Goal: Information Seeking & Learning: Learn about a topic

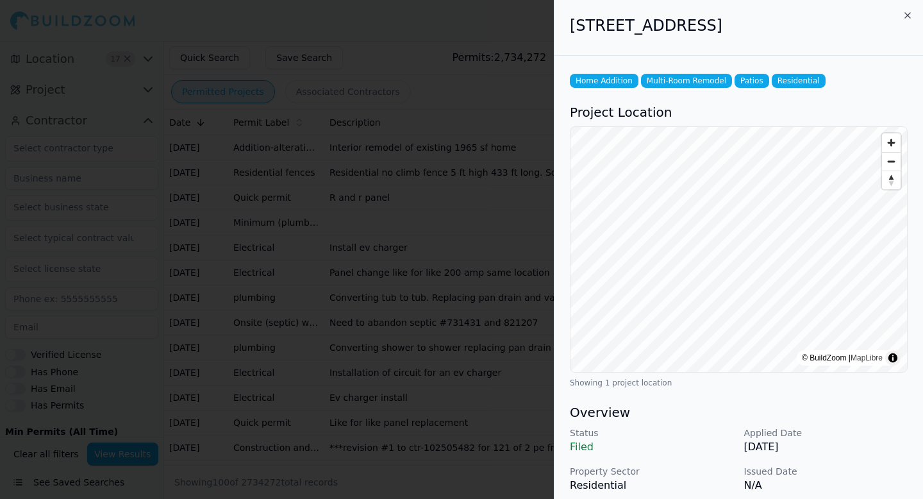
click at [343, 47] on div at bounding box center [461, 249] width 923 height 499
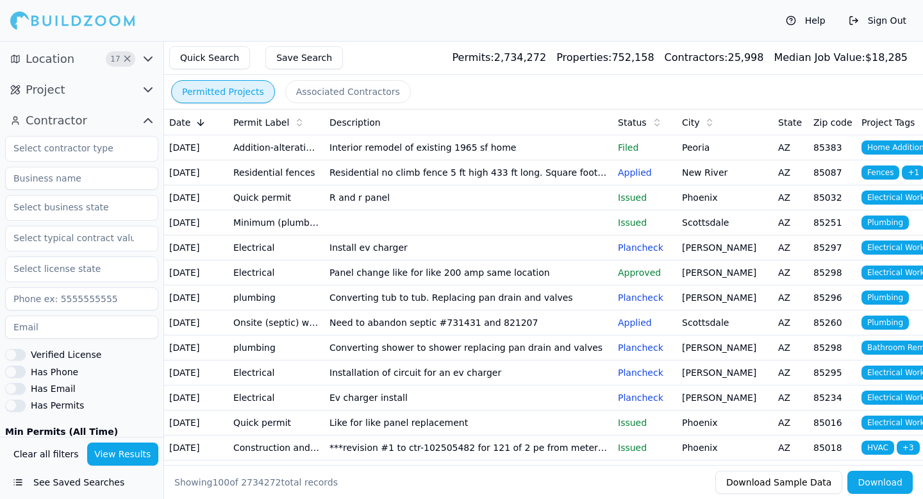
click at [432, 145] on td "Interior remodel of existing 1965 sf home" at bounding box center [468, 147] width 288 height 25
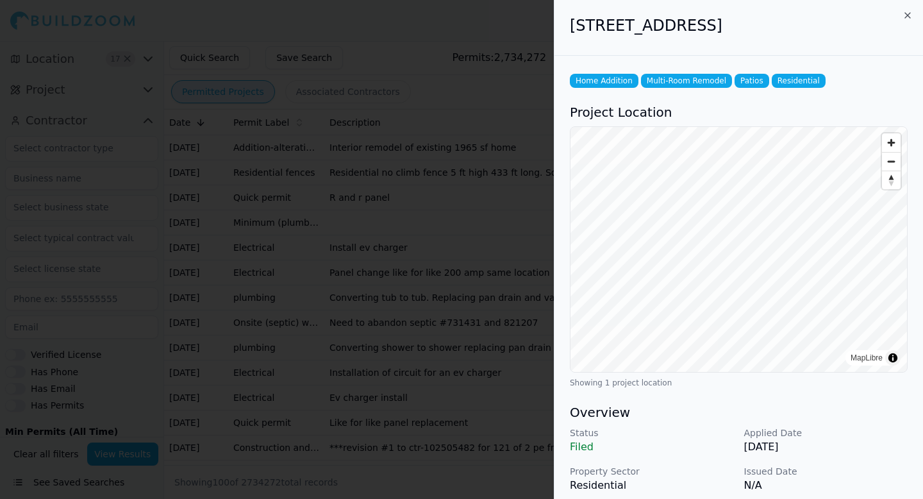
click at [432, 145] on div at bounding box center [461, 249] width 923 height 499
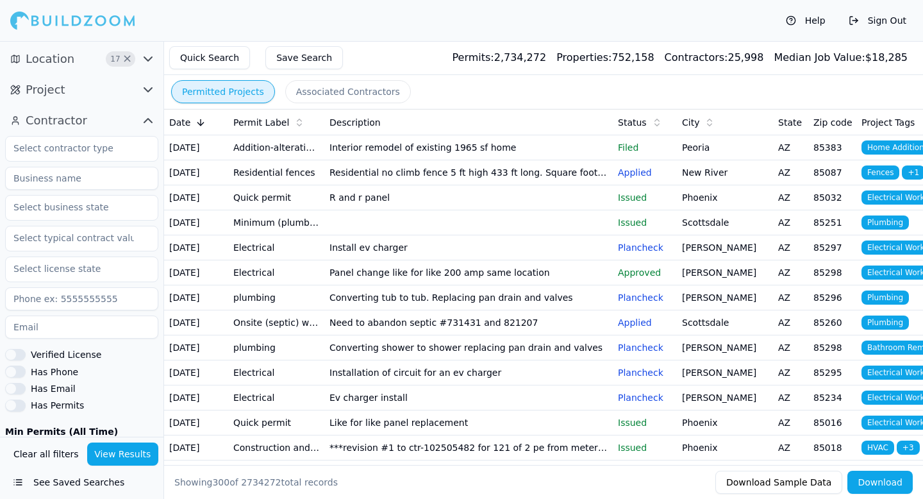
drag, startPoint x: 10, startPoint y: 15, endPoint x: 62, endPoint y: 20, distance: 51.5
click at [62, 20] on div at bounding box center [72, 21] width 125 height 26
drag, startPoint x: 62, startPoint y: 20, endPoint x: 13, endPoint y: 20, distance: 48.1
click at [13, 20] on div at bounding box center [72, 21] width 125 height 26
drag, startPoint x: 474, startPoint y: 56, endPoint x: 611, endPoint y: 58, distance: 137.2
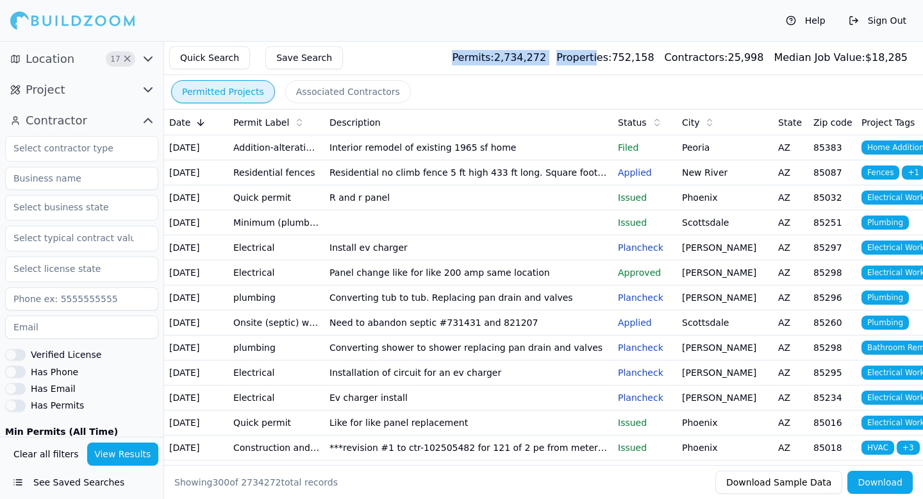
click at [611, 58] on div "Permits: 2,734,272 Properties: 752,158 Contractors: 25,998 Median Job Value: $ …" at bounding box center [680, 57] width 456 height 15
click at [560, 72] on div "Quick Search Save Search Permits: 2,734,272 Properties: 752,158 Contractors: 25…" at bounding box center [543, 58] width 759 height 34
drag, startPoint x: 768, startPoint y: 62, endPoint x: 547, endPoint y: 65, distance: 221.8
click at [547, 66] on div "Quick Search Save Search Permits: 2,734,272 Properties: 752,158 Contractors: 25…" at bounding box center [543, 58] width 759 height 34
drag, startPoint x: 474, startPoint y: 60, endPoint x: 904, endPoint y: 64, distance: 429.4
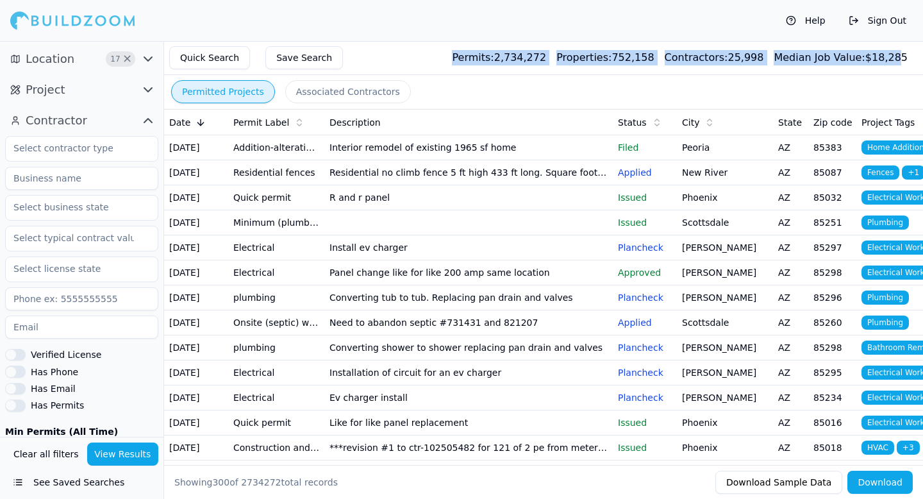
click at [904, 64] on div "Permits: 2,734,272 Properties: 752,158 Contractors: 25,998 Median Job Value: $ …" at bounding box center [680, 57] width 456 height 15
click at [904, 65] on div "Median Job Value: $ 18,285" at bounding box center [841, 57] width 134 height 15
drag, startPoint x: 908, startPoint y: 58, endPoint x: 476, endPoint y: 59, distance: 432.6
click at [474, 59] on div "Quick Search Save Search Permits: 2,734,272 Properties: 752,158 Contractors: 25…" at bounding box center [543, 58] width 759 height 34
click at [476, 59] on span "Permits:" at bounding box center [473, 57] width 42 height 12
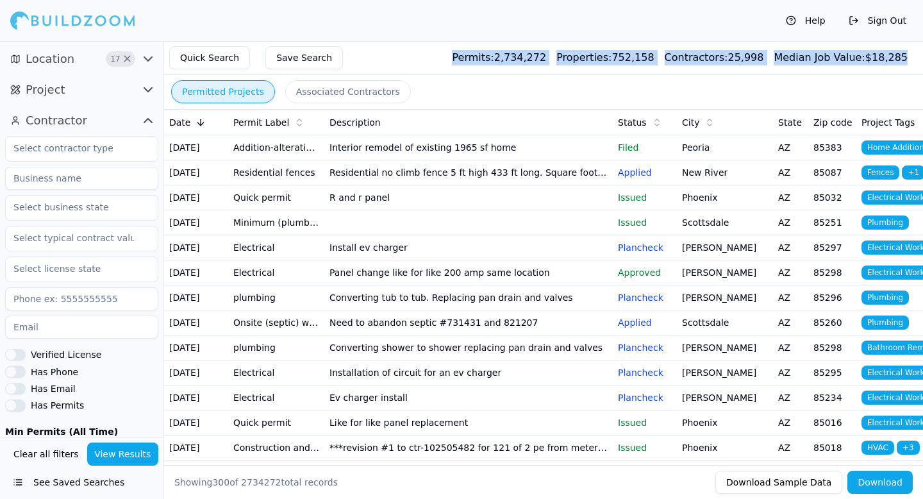
drag, startPoint x: 476, startPoint y: 60, endPoint x: 908, endPoint y: 61, distance: 432.6
click at [908, 61] on div "Quick Search Save Search Permits: 2,734,272 Properties: 752,158 Contractors: 25…" at bounding box center [543, 58] width 759 height 34
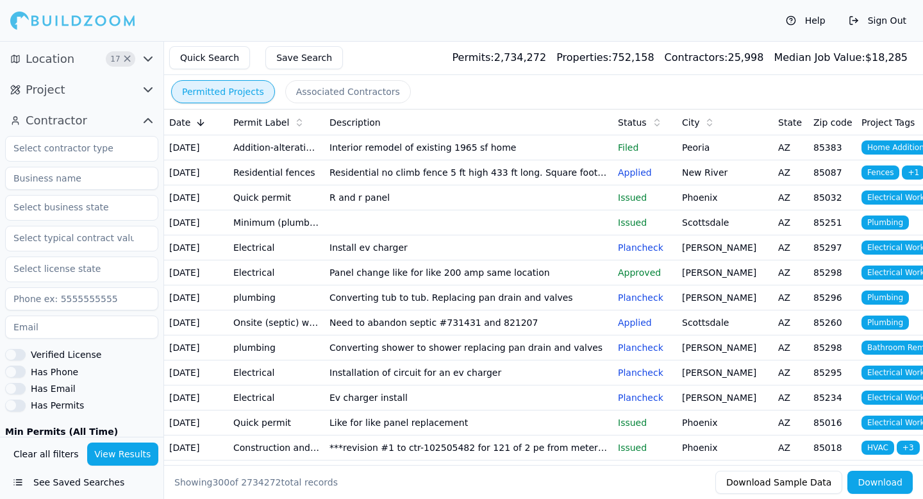
click at [459, 29] on div "Help Sign Out" at bounding box center [461, 20] width 923 height 41
drag, startPoint x: 476, startPoint y: 56, endPoint x: 570, endPoint y: 77, distance: 95.9
click at [570, 41] on main "Quick Search Save Search Permits: 2,734,272 Properties: 752,158 Contractors: 25…" at bounding box center [563, 41] width 718 height 0
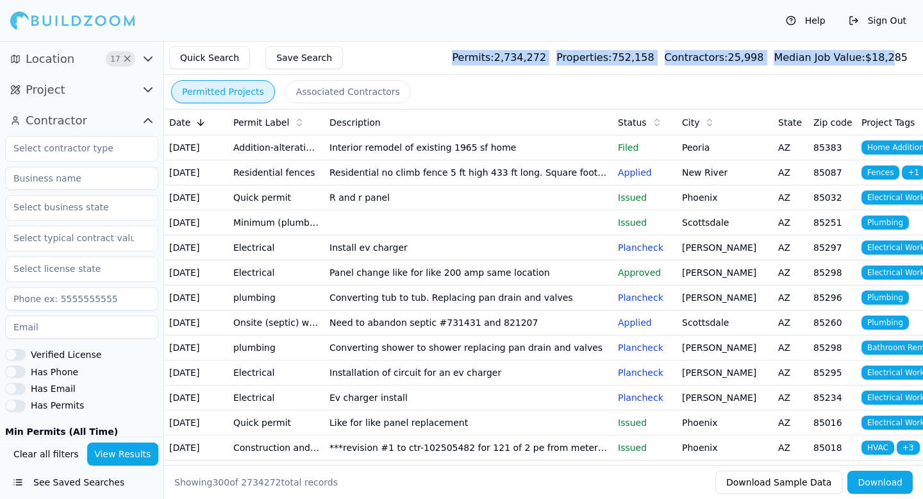
drag, startPoint x: 475, startPoint y: 60, endPoint x: 892, endPoint y: 60, distance: 417.2
click at [892, 60] on div "Permits: 2,734,272 Properties: 752,158 Contractors: 25,998 Median Job Value: $ …" at bounding box center [680, 57] width 456 height 15
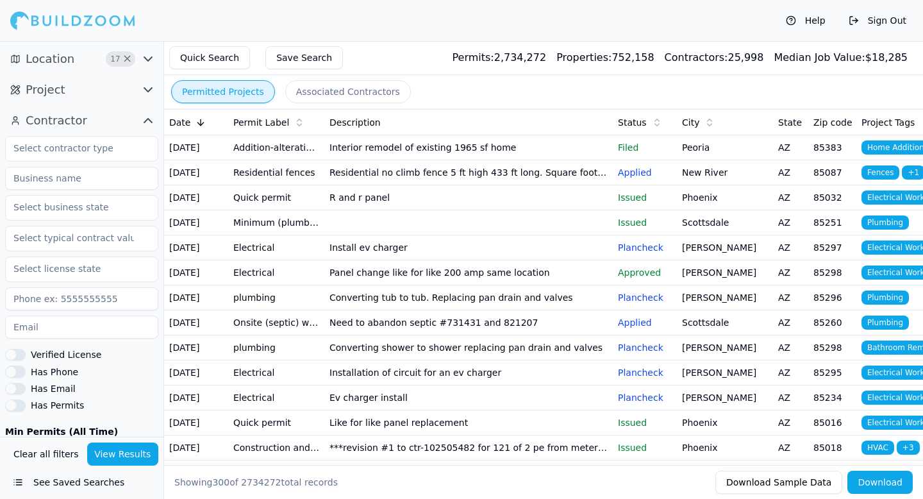
click at [659, 151] on p "Filed" at bounding box center [645, 147] width 54 height 13
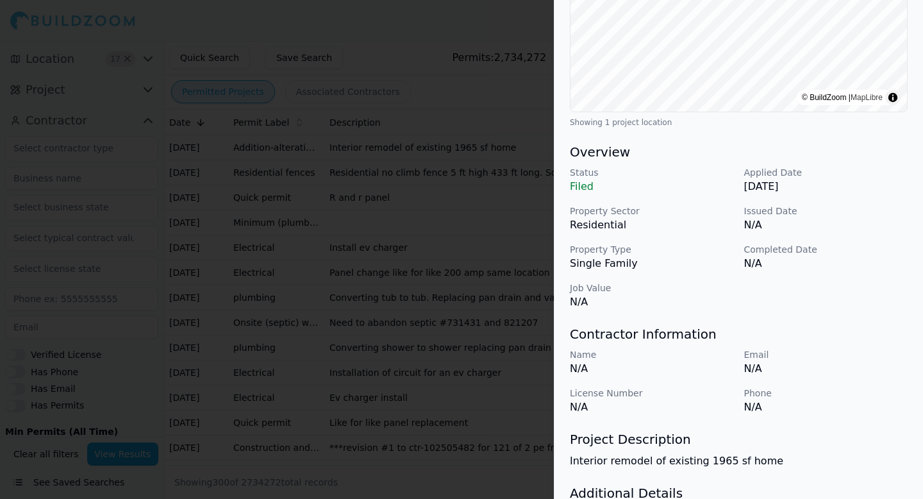
scroll to position [351, 0]
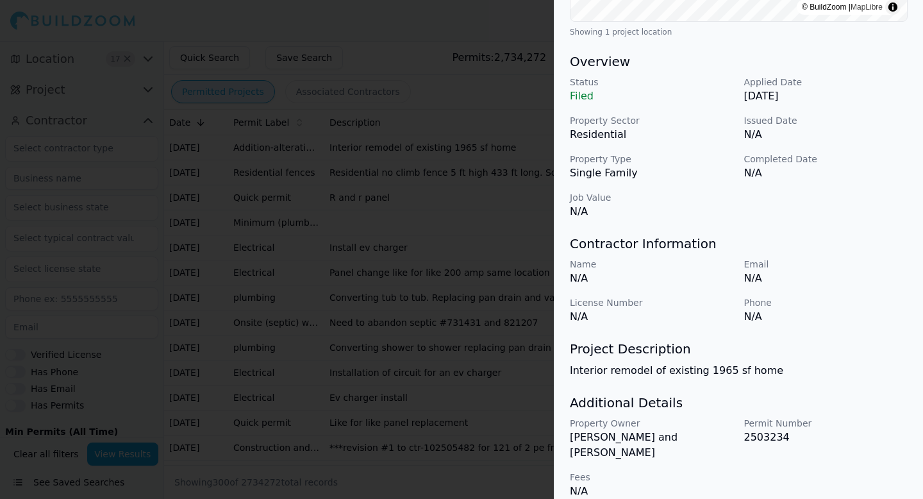
click at [448, 240] on div at bounding box center [461, 249] width 923 height 499
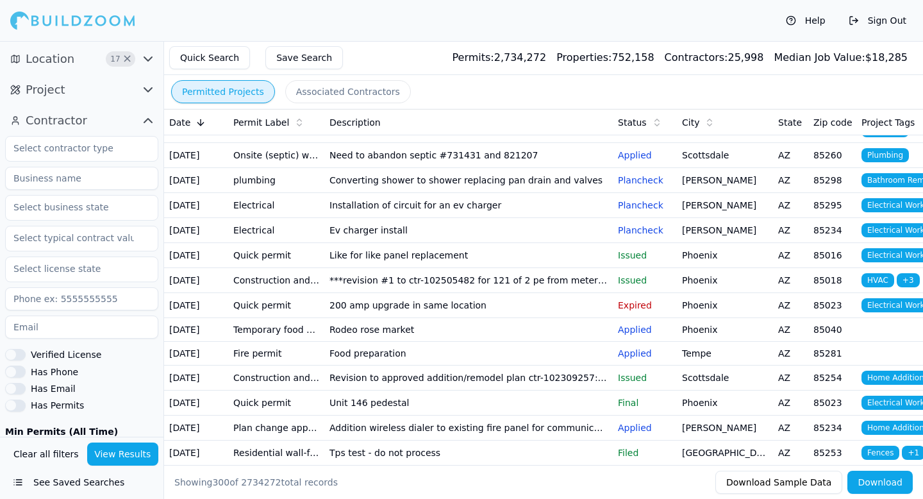
scroll to position [0, 0]
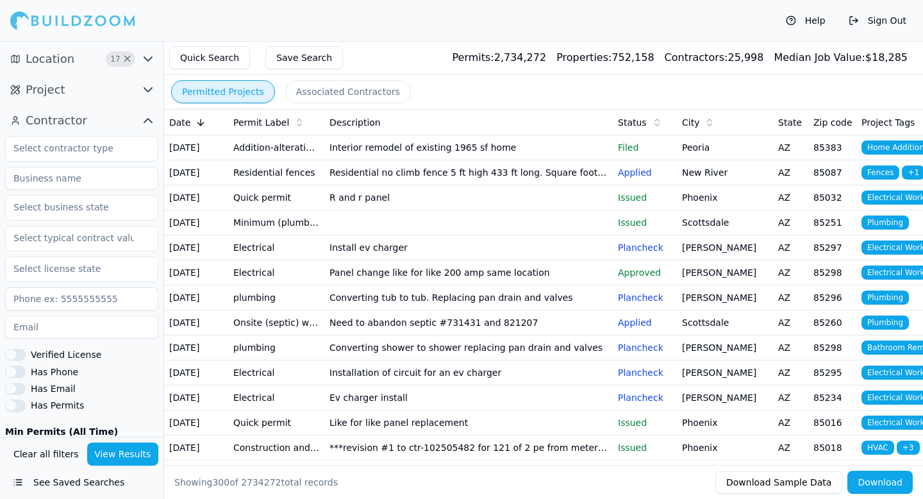
click at [431, 62] on div "Quick Search Save Search Permits: 2,734,272 Properties: 752,158 Contractors: 25…" at bounding box center [543, 58] width 759 height 34
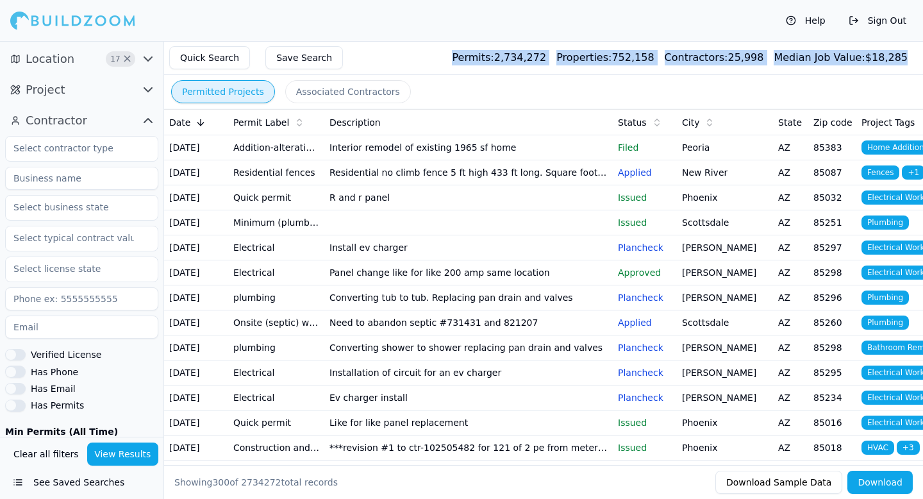
drag, startPoint x: 473, startPoint y: 59, endPoint x: 916, endPoint y: 59, distance: 443.5
click at [916, 59] on div "Quick Search Save Search Permits: 2,734,272 Properties: 752,158 Contractors: 25…" at bounding box center [543, 58] width 759 height 34
click at [453, 49] on div "Quick Search Save Search Permits: 2,734,272 Properties: 752,158 Contractors: 25…" at bounding box center [543, 58] width 759 height 34
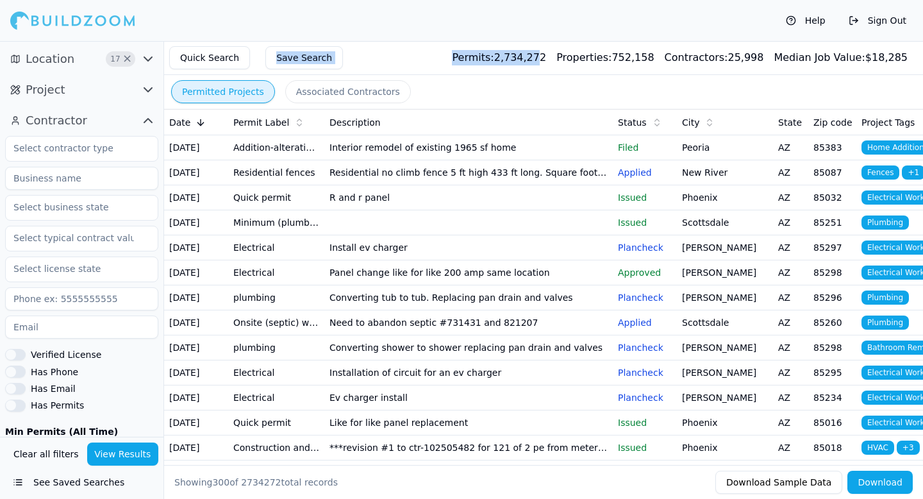
drag, startPoint x: 355, startPoint y: 46, endPoint x: 556, endPoint y: 62, distance: 201.8
click at [556, 62] on div "Quick Search Save Search Permits: 2,734,272 Properties: 752,158 Contractors: 25…" at bounding box center [543, 58] width 759 height 34
click at [463, 57] on div "Quick Search Save Search Permits: 2,734,272 Properties: 752,158 Contractors: 25…" at bounding box center [543, 58] width 759 height 34
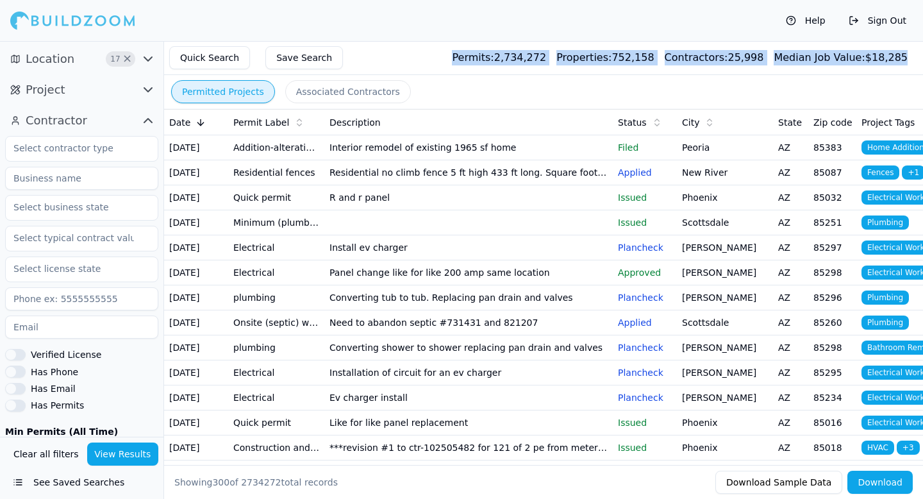
drag, startPoint x: 469, startPoint y: 57, endPoint x: 882, endPoint y: 65, distance: 413.5
click at [882, 65] on div "Quick Search Save Search Permits: 2,734,272 Properties: 752,158 Contractors: 25…" at bounding box center [543, 58] width 759 height 34
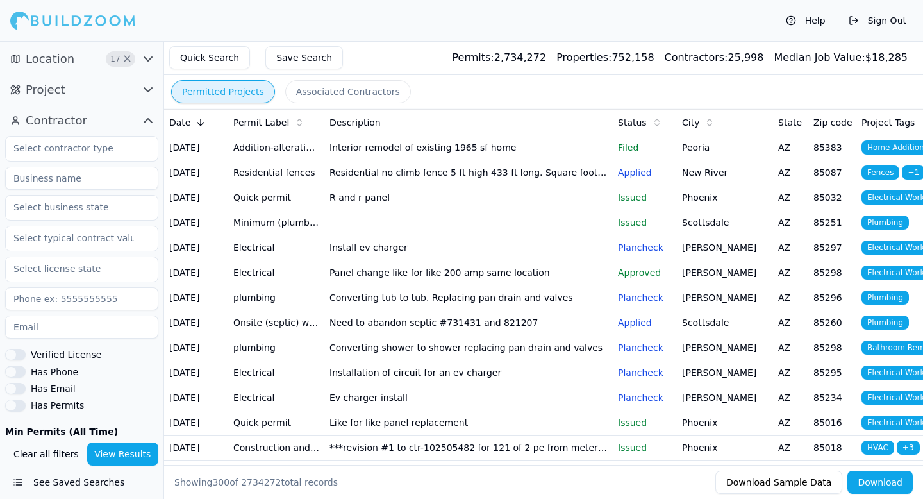
click at [416, 83] on div "Permitted Projects Associated Contractors" at bounding box center [543, 91] width 759 height 33
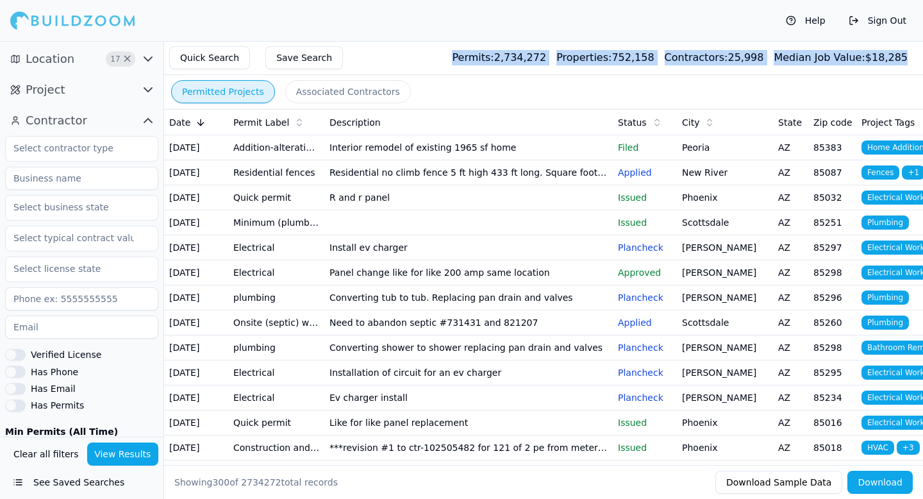
drag, startPoint x: 472, startPoint y: 54, endPoint x: 912, endPoint y: 58, distance: 440.3
click at [912, 58] on div "Quick Search Save Search Permits: 2,734,272 Properties: 752,158 Contractors: 25…" at bounding box center [543, 58] width 759 height 34
click at [911, 58] on div "Quick Search Save Search Permits: 2,734,272 Properties: 752,158 Contractors: 25…" at bounding box center [543, 58] width 759 height 34
drag, startPoint x: 911, startPoint y: 58, endPoint x: 488, endPoint y: 60, distance: 423.6
click at [488, 60] on div "Quick Search Save Search Permits: 2,734,272 Properties: 752,158 Contractors: 25…" at bounding box center [543, 58] width 759 height 34
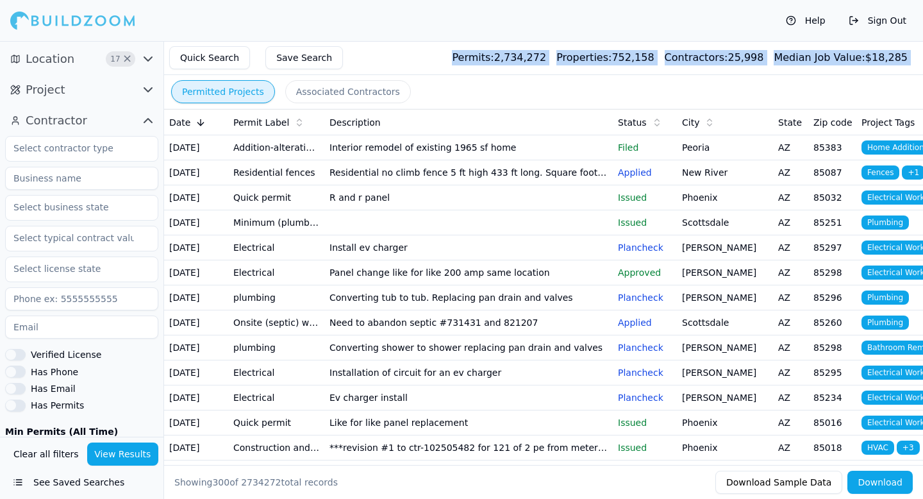
click at [471, 58] on div "Quick Search Save Search Permits: 2,734,272 Properties: 752,158 Contractors: 25…" at bounding box center [543, 58] width 759 height 34
drag, startPoint x: 471, startPoint y: 58, endPoint x: 899, endPoint y: 62, distance: 428.1
click at [899, 62] on div "Quick Search Save Search Permits: 2,734,272 Properties: 752,158 Contractors: 25…" at bounding box center [543, 58] width 759 height 34
click at [475, 68] on div "Quick Search Save Search Permits: 2,734,272 Properties: 752,158 Contractors: 25…" at bounding box center [543, 58] width 759 height 34
drag, startPoint x: 469, startPoint y: 61, endPoint x: 874, endPoint y: 79, distance: 405.5
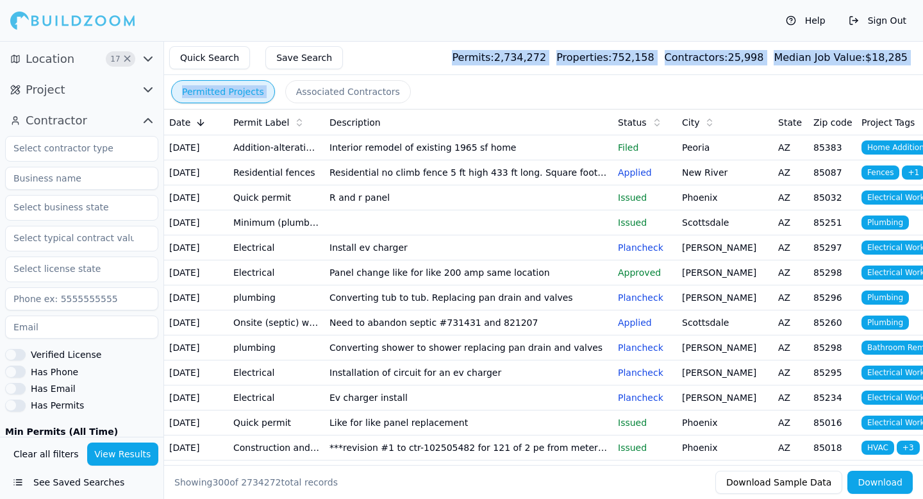
click at [874, 41] on main "Quick Search Save Search Permits: 2,734,272 Properties: 752,158 Contractors: 25…" at bounding box center [563, 41] width 718 height 0
click at [463, 54] on div "Quick Search Save Search Permits: 2,734,272 Properties: 752,158 Contractors: 25…" at bounding box center [543, 58] width 759 height 34
drag, startPoint x: 474, startPoint y: 56, endPoint x: 892, endPoint y: 66, distance: 417.4
click at [892, 66] on div "Quick Search Save Search Permits: 2,734,272 Properties: 752,158 Contractors: 25…" at bounding box center [543, 58] width 759 height 34
click at [446, 63] on div "Quick Search Save Search Permits: 2,734,272 Properties: 752,158 Contractors: 25…" at bounding box center [543, 58] width 759 height 34
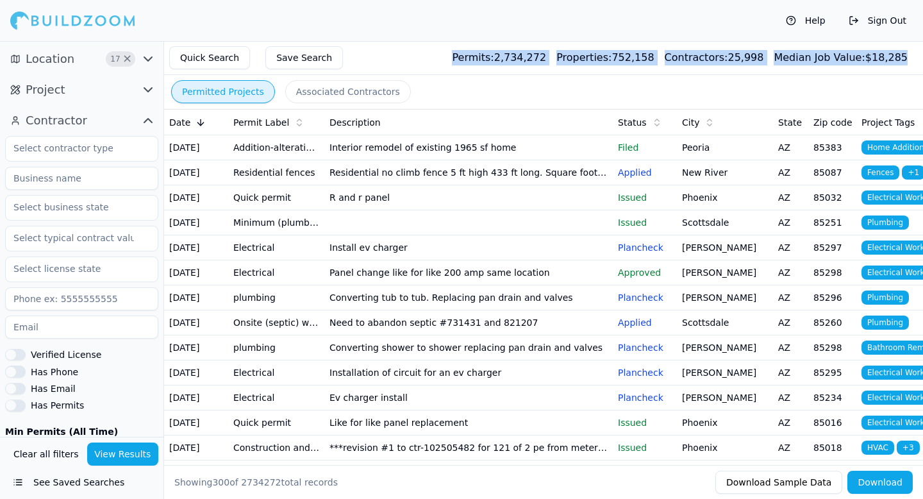
drag, startPoint x: 474, startPoint y: 60, endPoint x: 910, endPoint y: 61, distance: 435.8
click at [910, 61] on div "Quick Search Save Search Permits: 2,734,272 Properties: 752,158 Contractors: 25…" at bounding box center [543, 58] width 759 height 34
click at [463, 58] on div "Quick Search Save Search Permits: 2,734,272 Properties: 752,158 Contractors: 25…" at bounding box center [543, 58] width 759 height 34
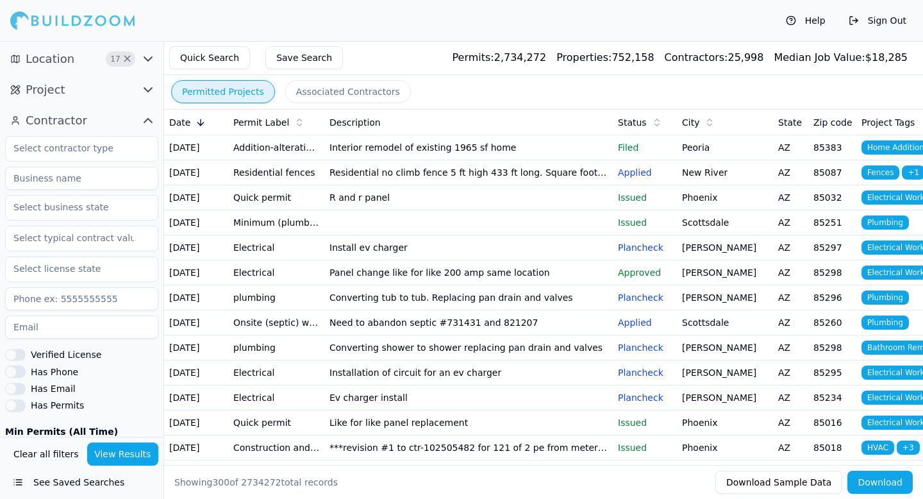
drag, startPoint x: 476, startPoint y: 60, endPoint x: 588, endPoint y: 54, distance: 111.7
click at [588, 54] on div "Permits: 2,734,272 Properties: 752,158 Contractors: 25,998 Median Job Value: $ …" at bounding box center [680, 57] width 456 height 15
click at [553, 146] on td "Interior remodel of existing 1965 sf home" at bounding box center [468, 147] width 288 height 25
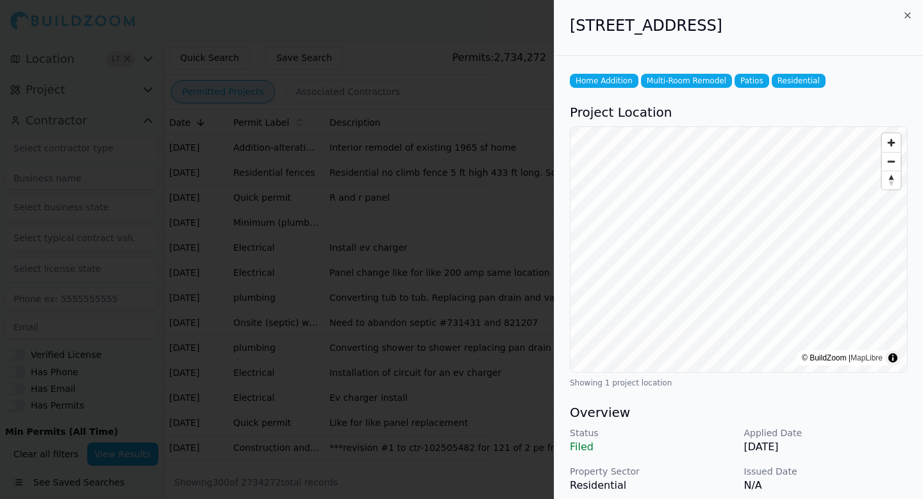
click at [554, 146] on div "[STREET_ADDRESS] Home Addition Multi-Room Remodel Patios Residential Project Lo…" at bounding box center [738, 249] width 369 height 499
click at [326, 164] on div at bounding box center [461, 249] width 923 height 499
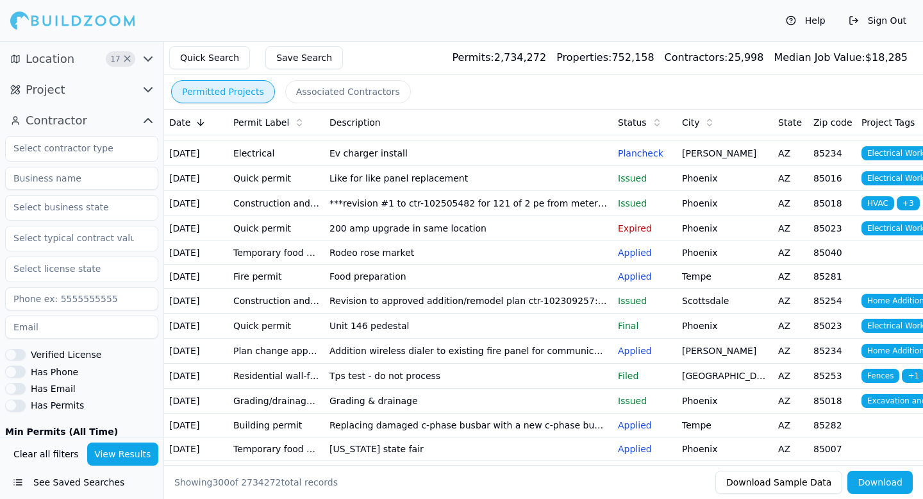
scroll to position [247, 0]
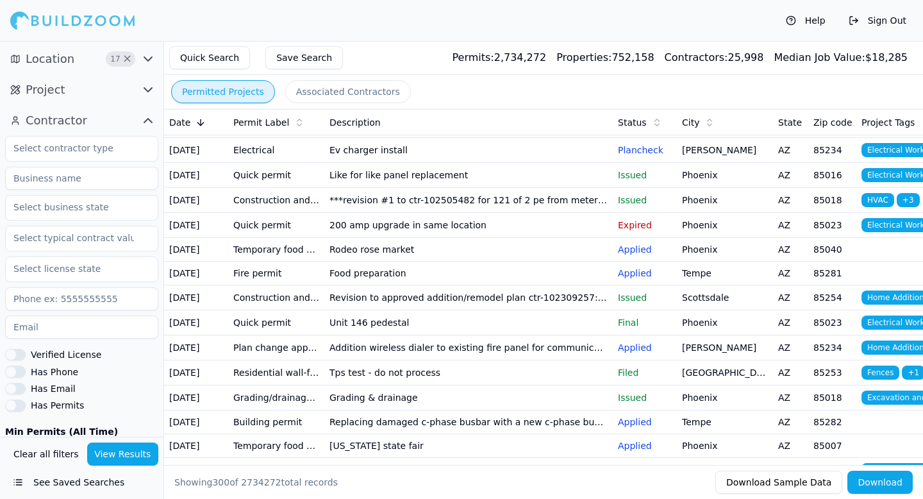
click at [374, 213] on td "***revision #1 to ctr-102505482 for 121 of 2 pe from meter to 400k btu ng heate…" at bounding box center [468, 200] width 288 height 25
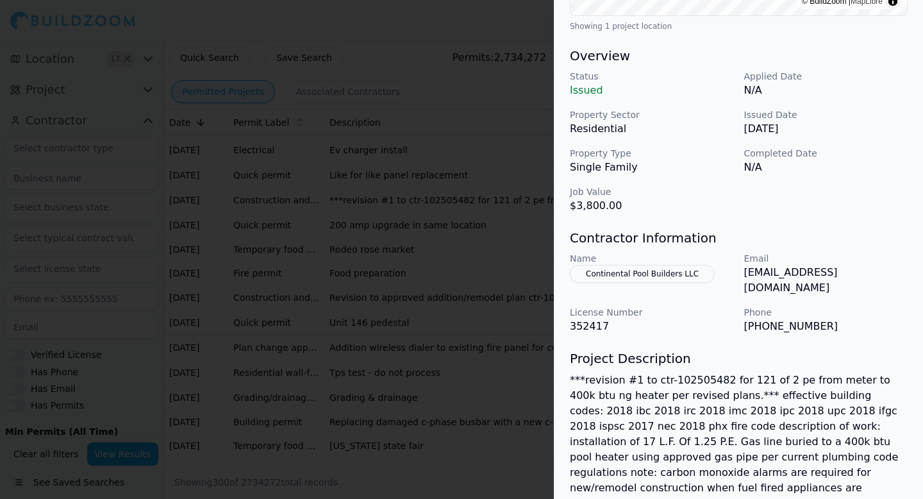
scroll to position [363, 0]
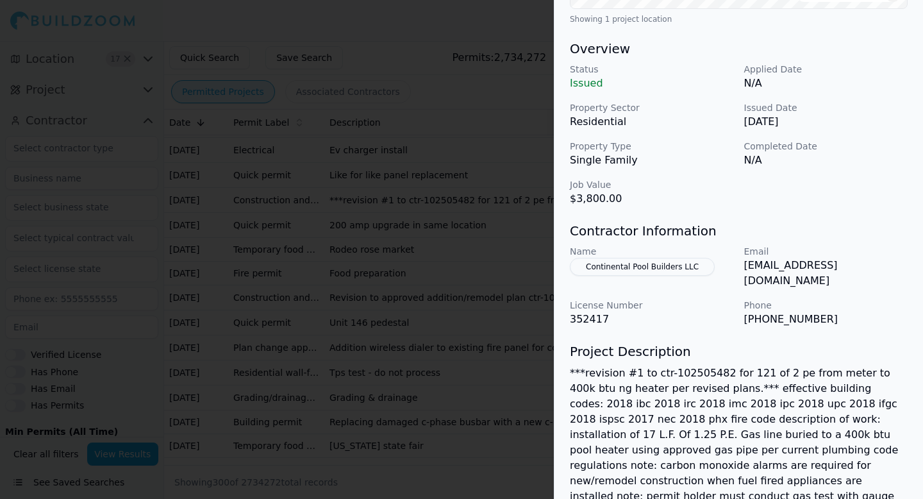
click at [394, 342] on div at bounding box center [461, 249] width 923 height 499
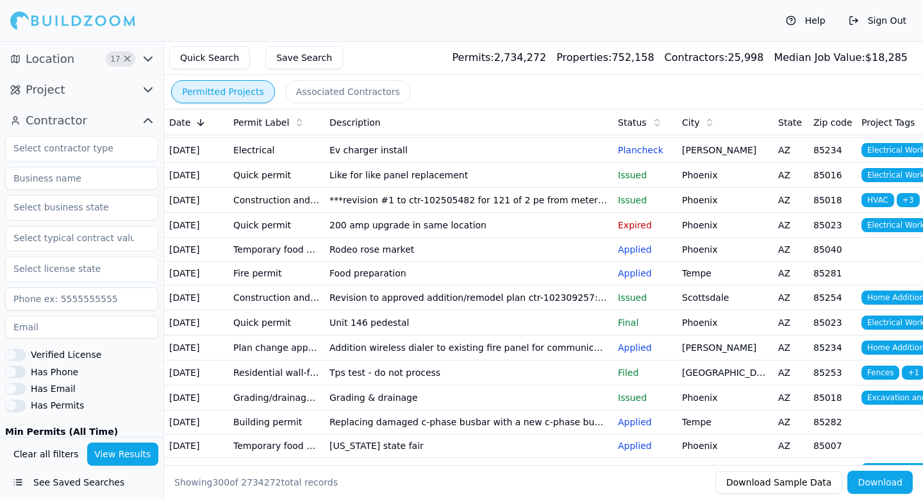
click at [402, 213] on td "***revision #1 to ctr-102505482 for 121 of 2 pe from meter to 400k btu ng heate…" at bounding box center [468, 200] width 288 height 25
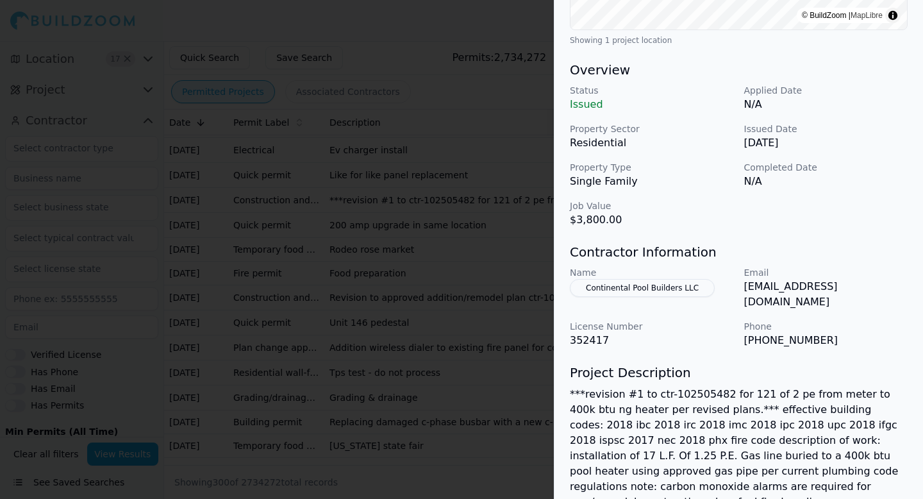
scroll to position [347, 0]
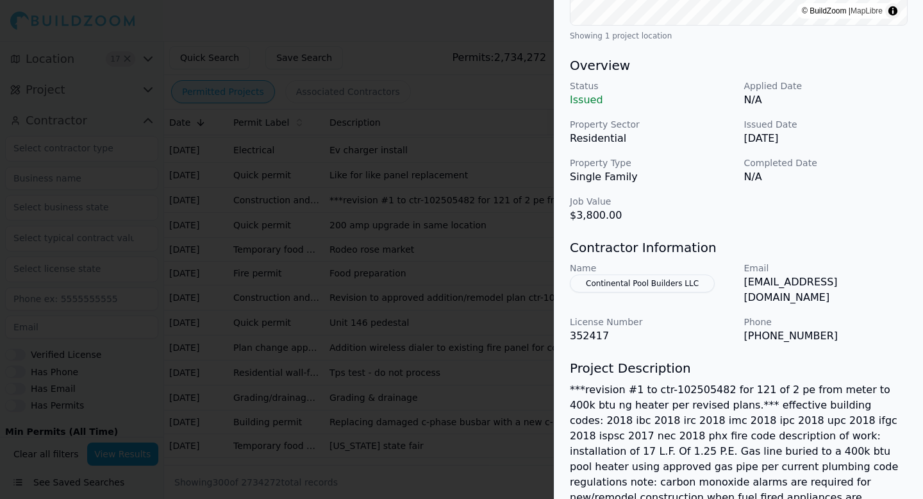
click at [479, 420] on div at bounding box center [461, 249] width 923 height 499
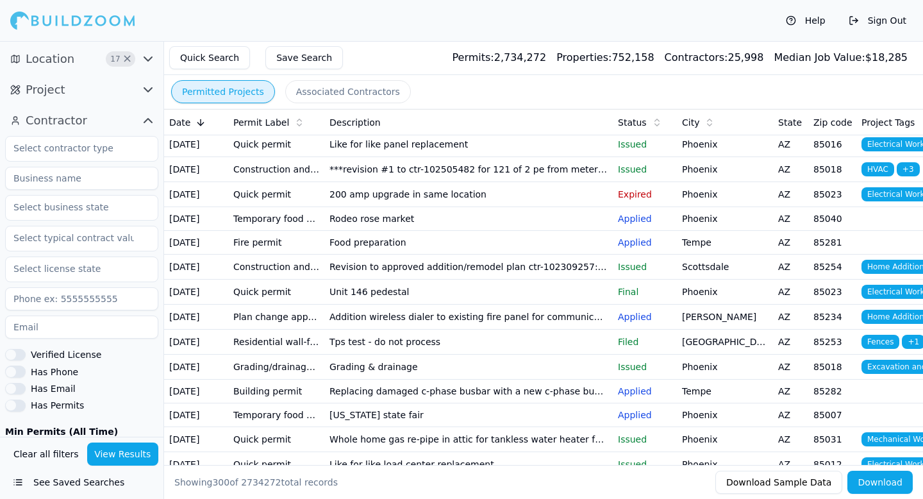
scroll to position [279, 0]
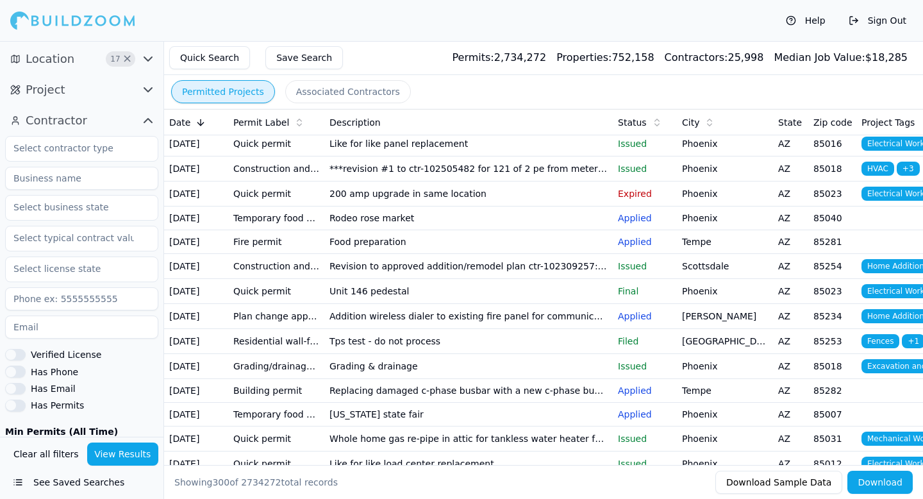
click at [430, 206] on td "200 amp upgrade in same location" at bounding box center [468, 193] width 288 height 25
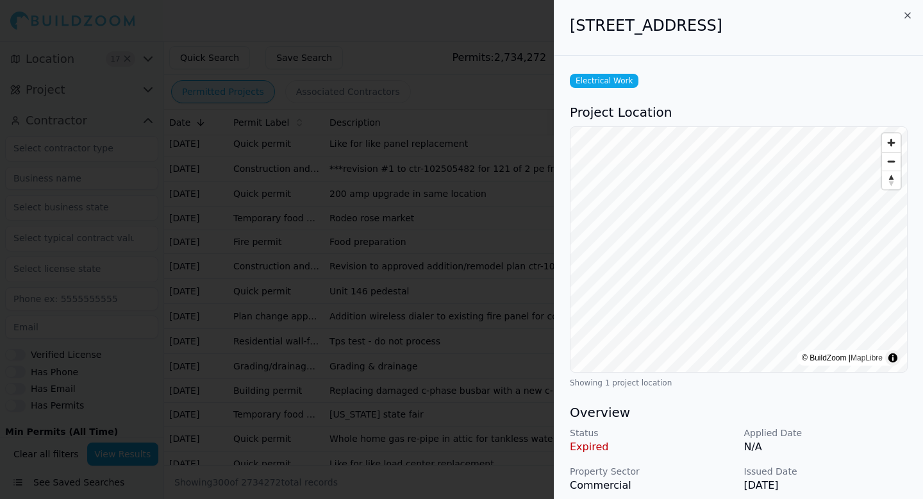
click at [430, 325] on div at bounding box center [461, 249] width 923 height 499
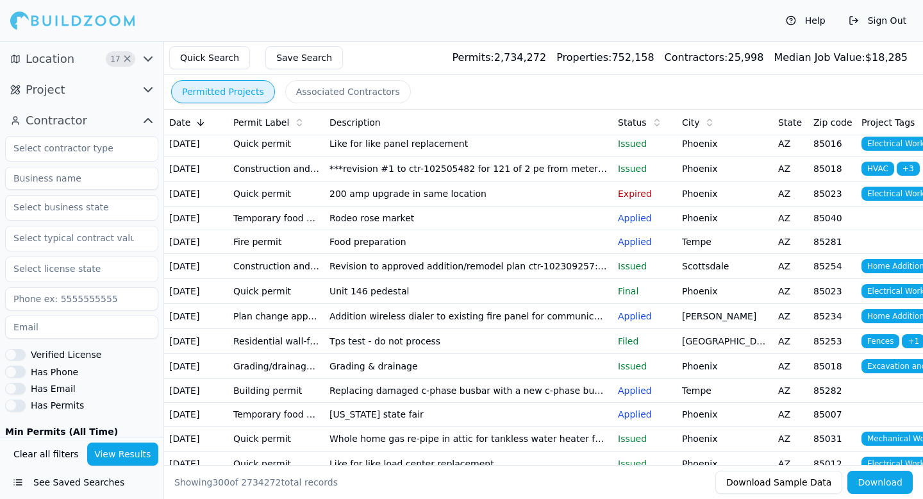
click at [419, 230] on td "Rodeo rose market" at bounding box center [468, 218] width 288 height 24
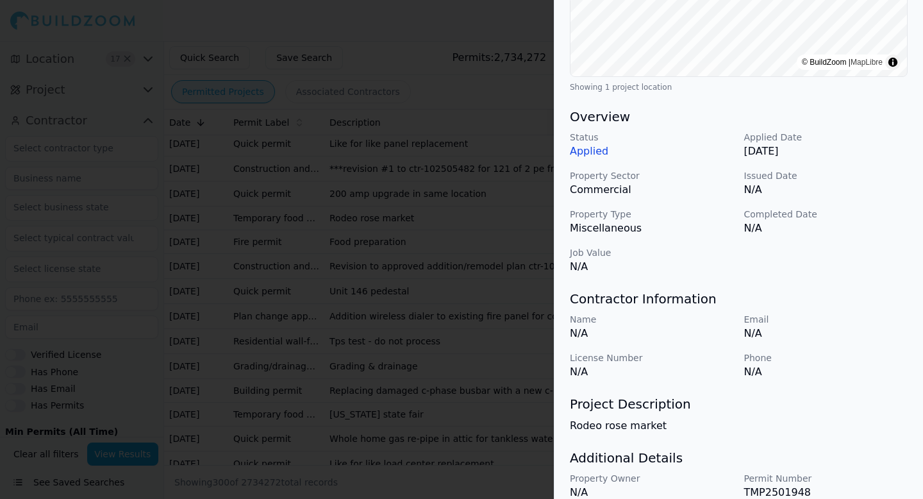
scroll to position [319, 0]
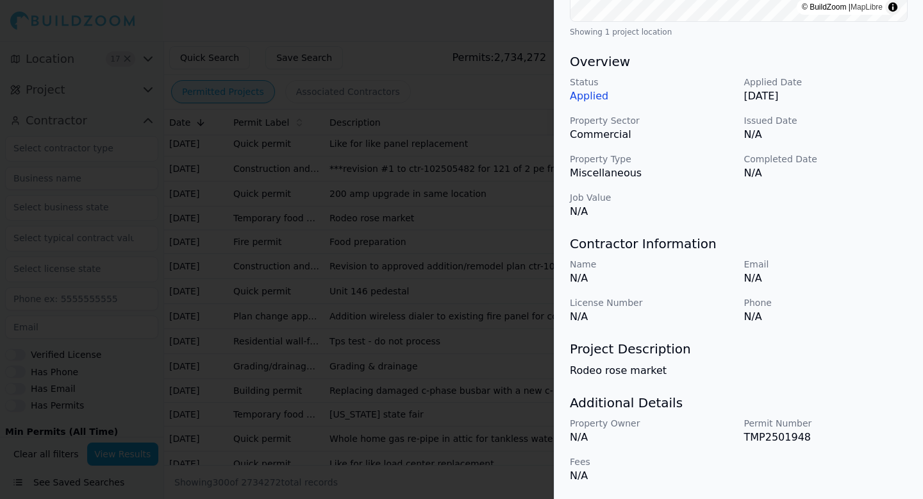
click at [408, 400] on div at bounding box center [461, 249] width 923 height 499
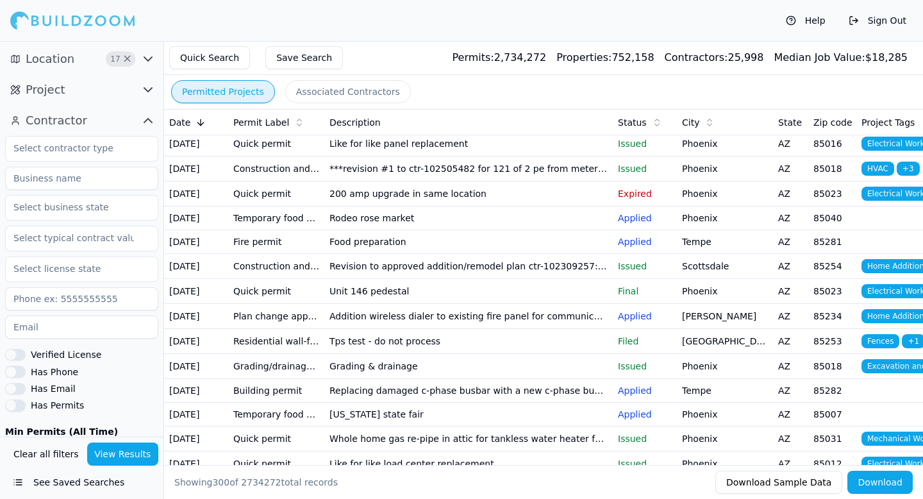
click at [12, 370] on button "Has Phone" at bounding box center [15, 371] width 21 height 12
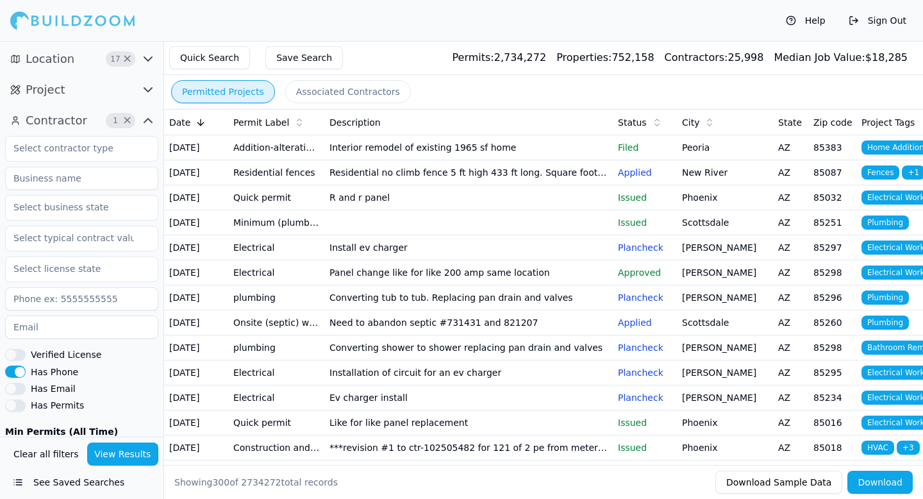
click at [112, 448] on button "View Results" at bounding box center [123, 453] width 72 height 23
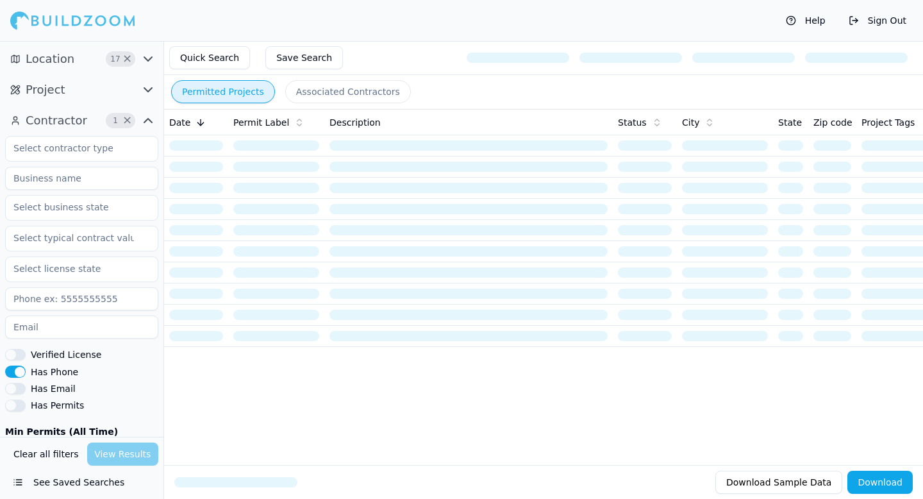
click at [62, 120] on span "Contractor" at bounding box center [57, 121] width 62 height 18
